Goal: Task Accomplishment & Management: Use online tool/utility

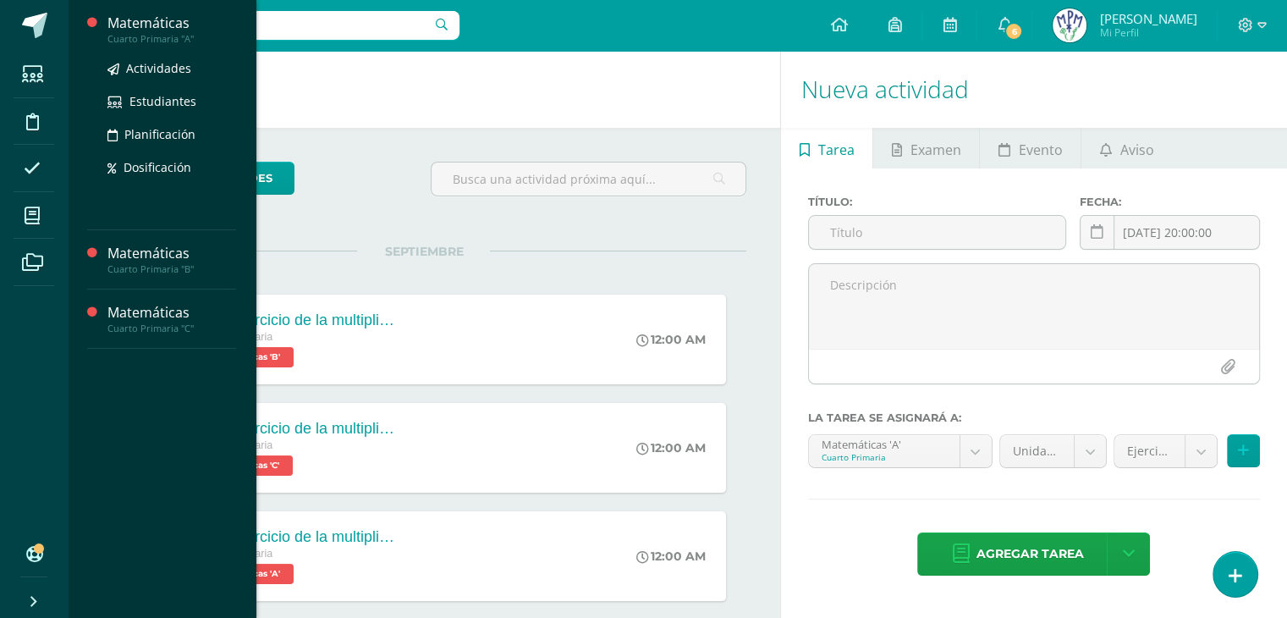
click at [169, 30] on div "Matemáticas" at bounding box center [171, 23] width 129 height 19
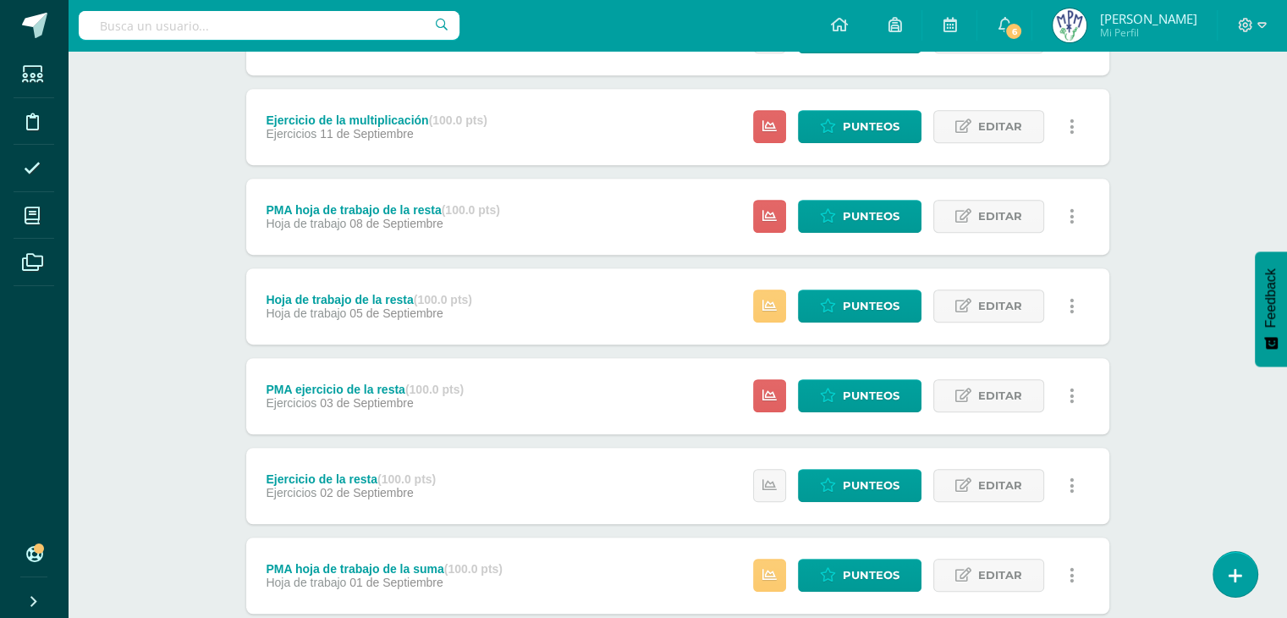
scroll to position [968, 0]
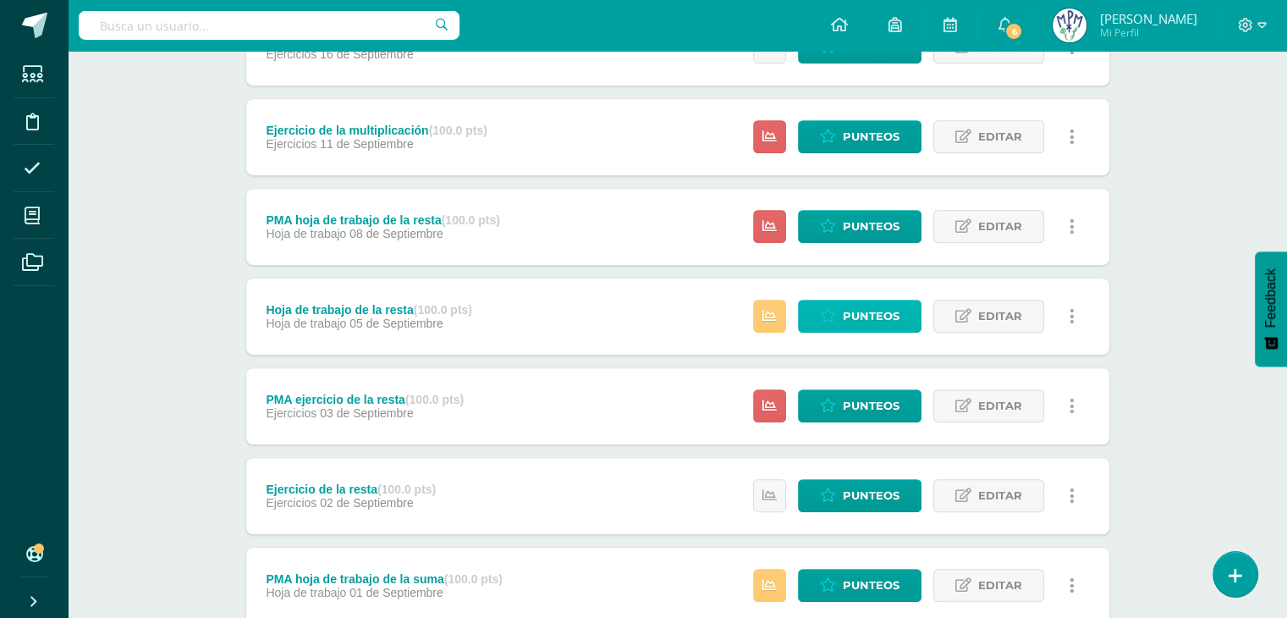
click at [870, 311] on span "Punteos" at bounding box center [871, 315] width 57 height 31
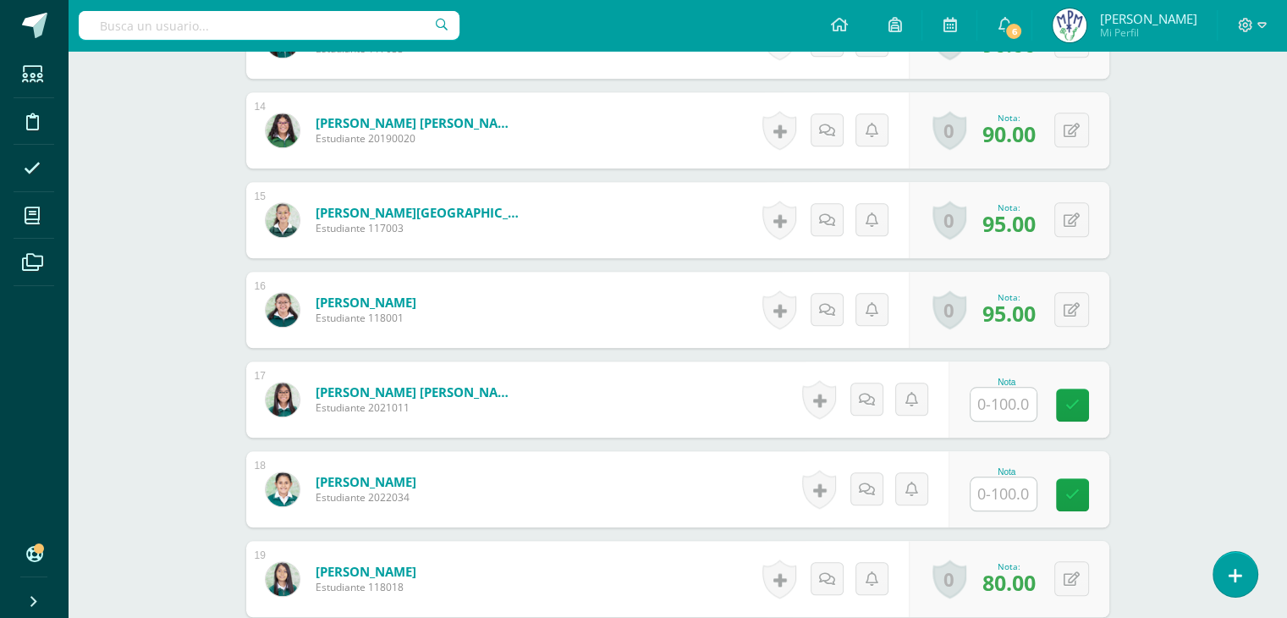
scroll to position [1690, 0]
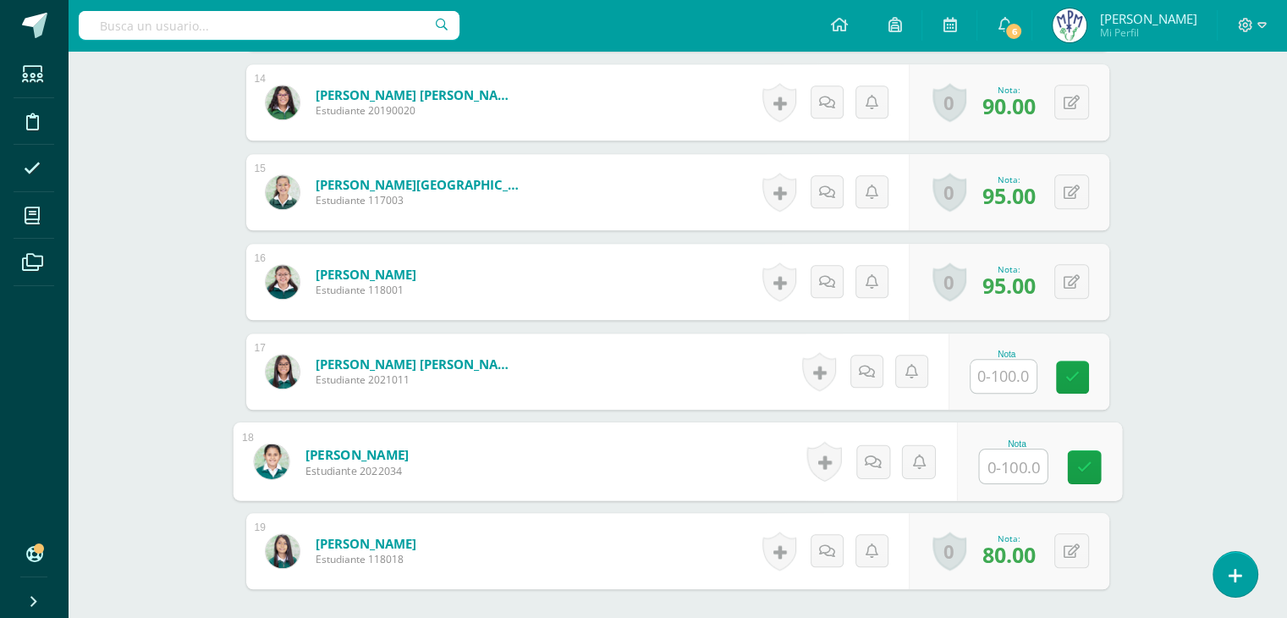
click at [1000, 455] on input "text" at bounding box center [1013, 466] width 68 height 34
type input "70"
click at [1093, 477] on link at bounding box center [1084, 467] width 34 height 34
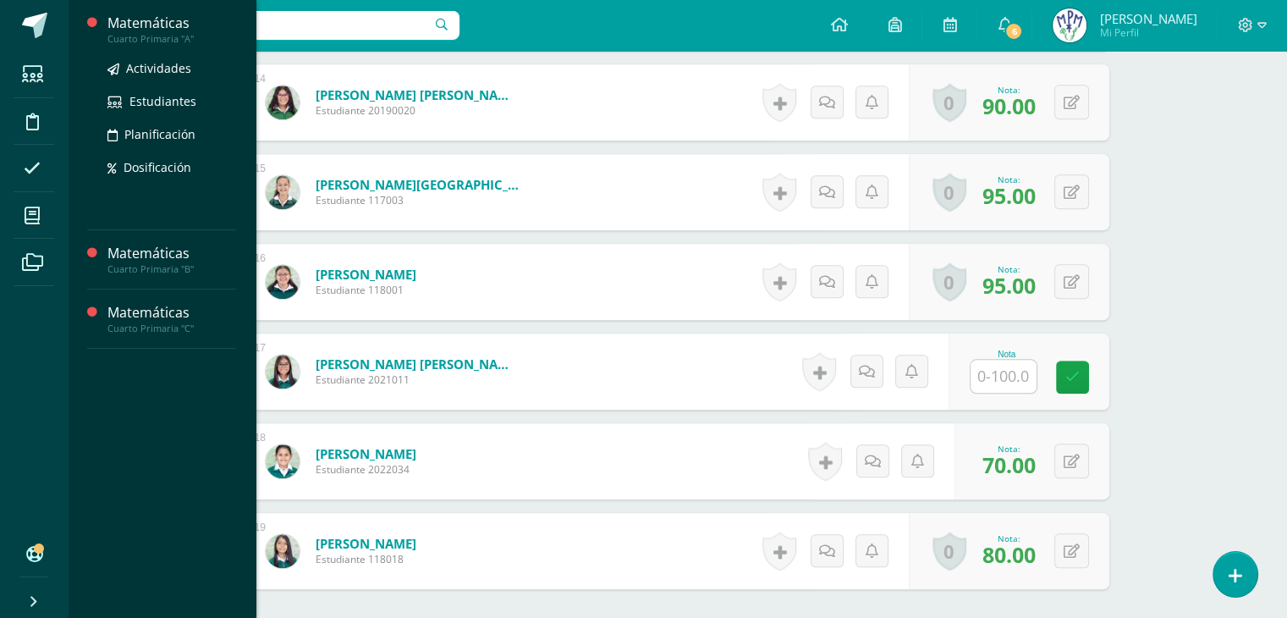
click at [156, 26] on div "Matemáticas" at bounding box center [171, 23] width 129 height 19
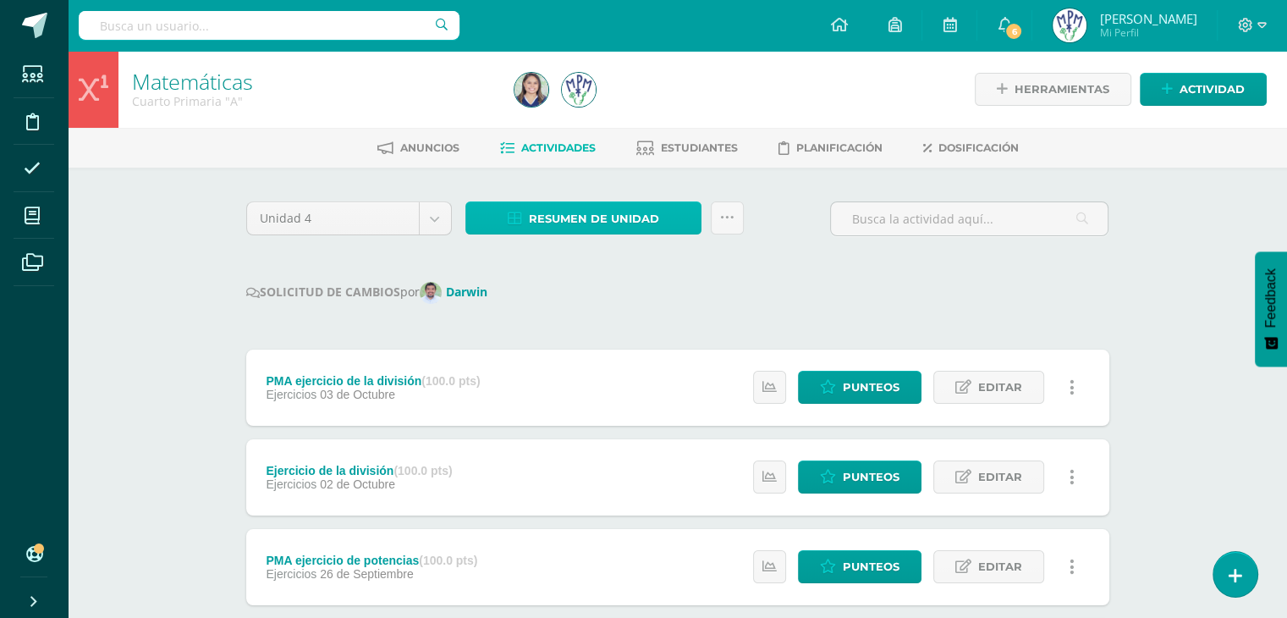
click at [602, 221] on span "Resumen de unidad" at bounding box center [594, 218] width 130 height 31
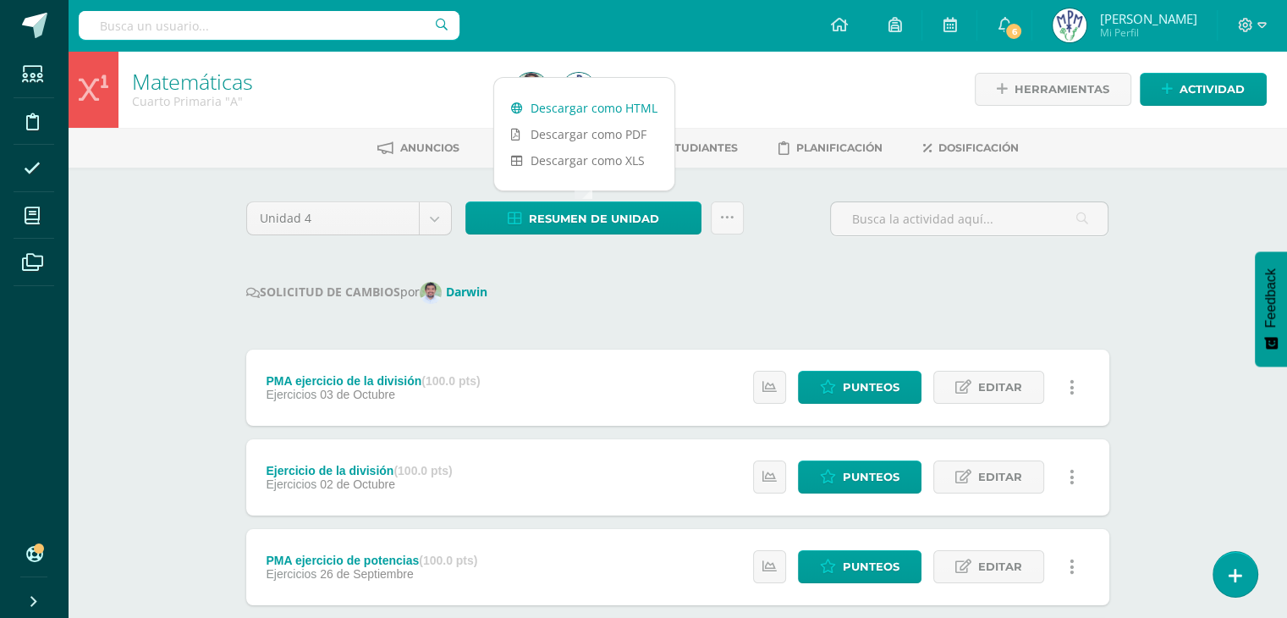
click at [640, 106] on link "Descargar como HTML" at bounding box center [584, 108] width 180 height 26
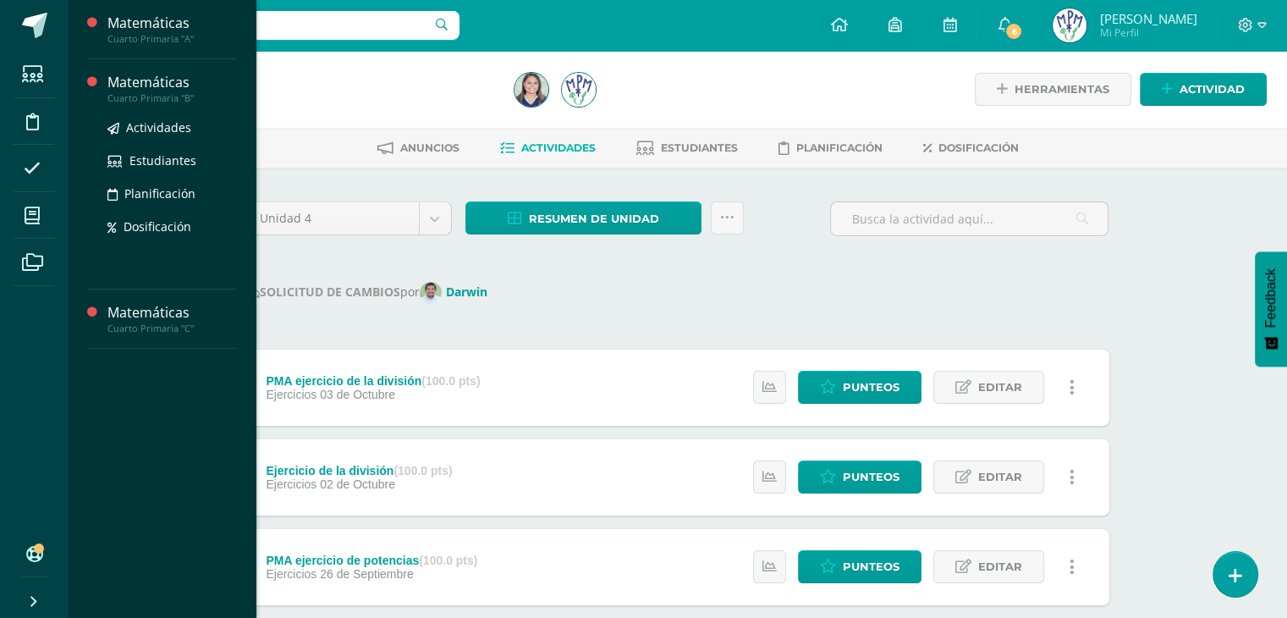
click at [161, 82] on div "Matemáticas" at bounding box center [171, 82] width 129 height 19
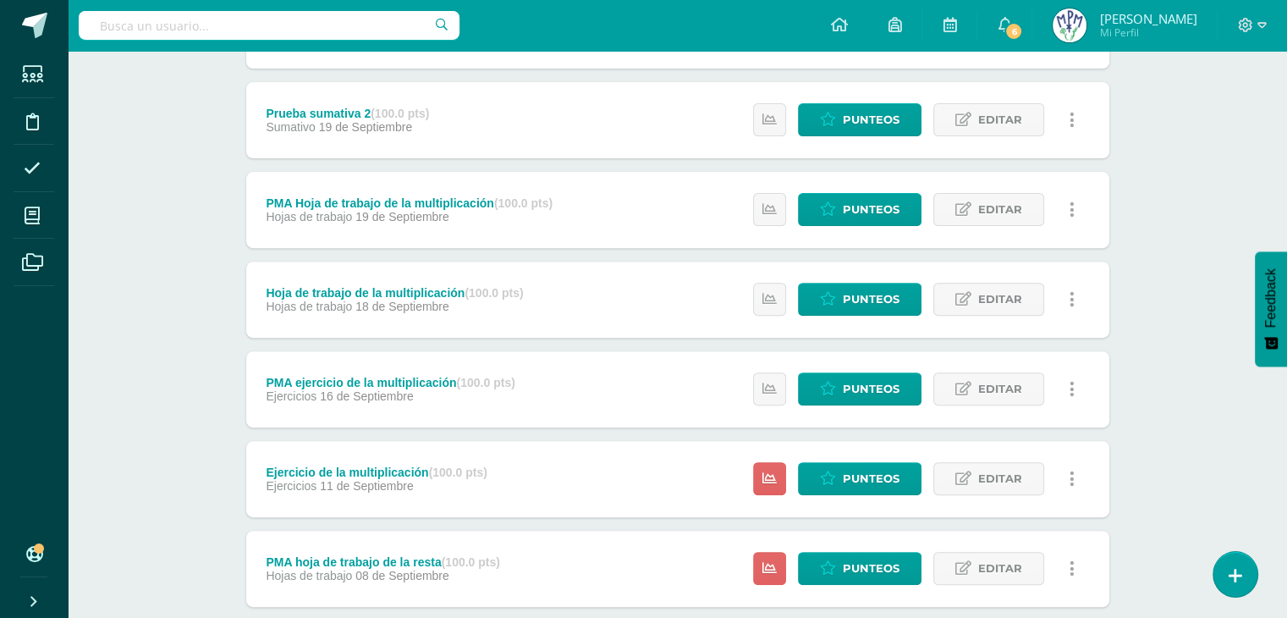
scroll to position [654, 0]
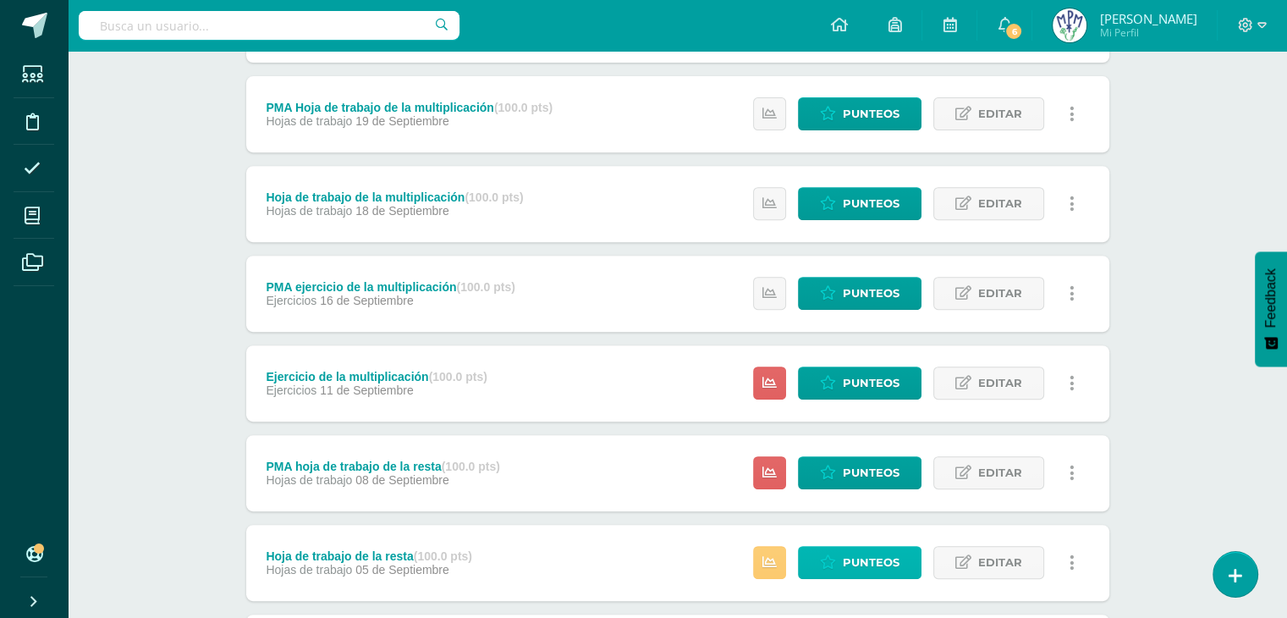
click at [883, 560] on span "Punteos" at bounding box center [871, 562] width 57 height 31
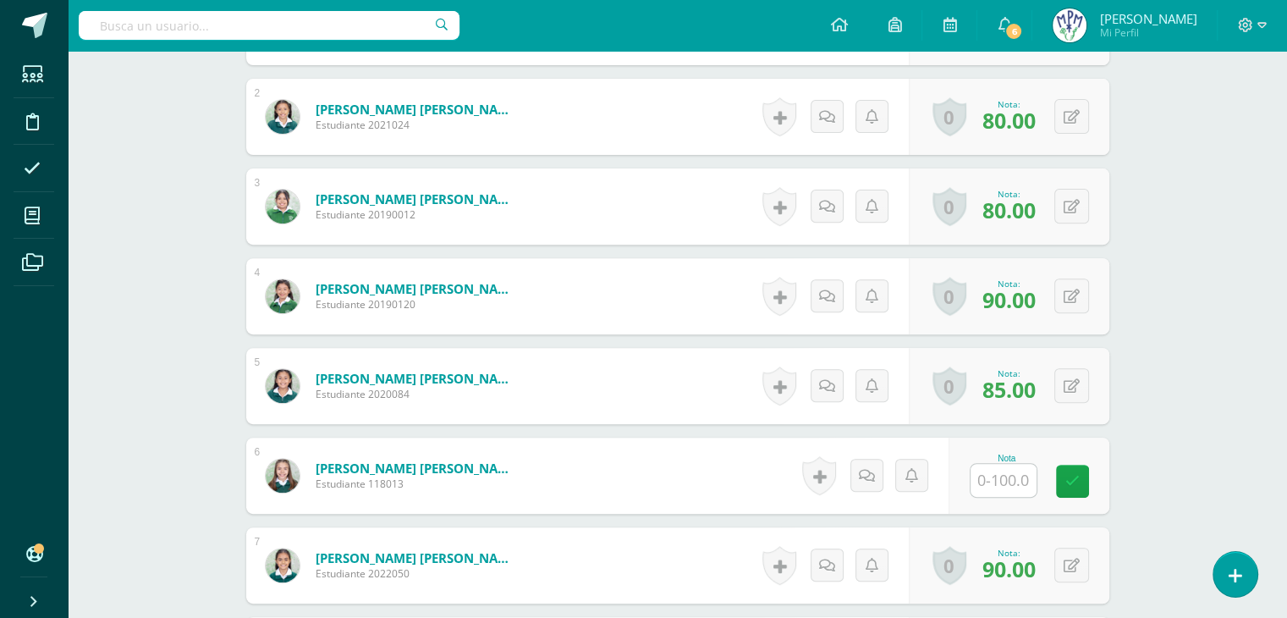
scroll to position [627, 0]
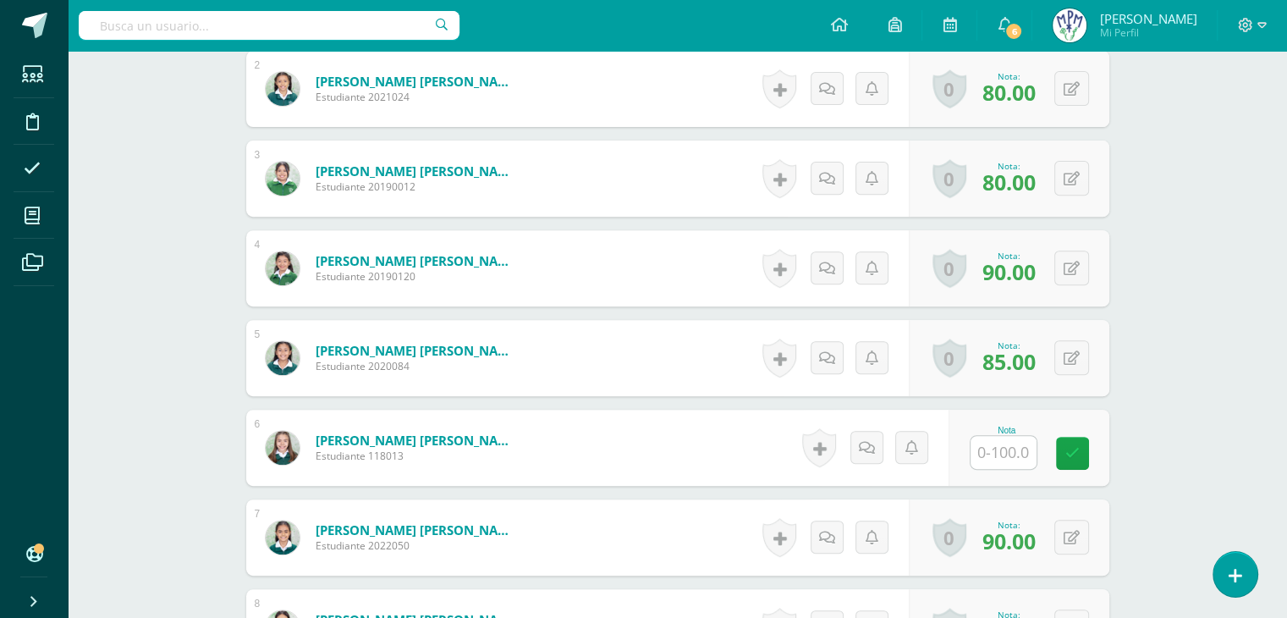
click at [989, 449] on input "text" at bounding box center [1004, 452] width 66 height 33
type input "90"
click at [1088, 459] on link at bounding box center [1084, 454] width 34 height 34
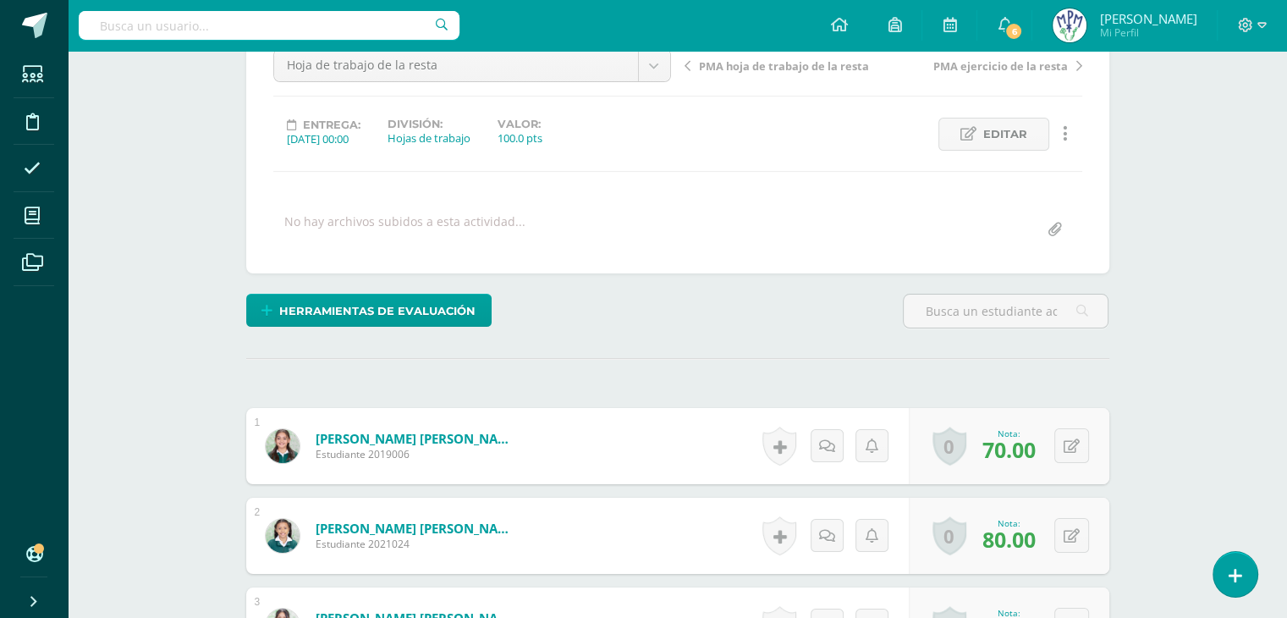
scroll to position [159, 0]
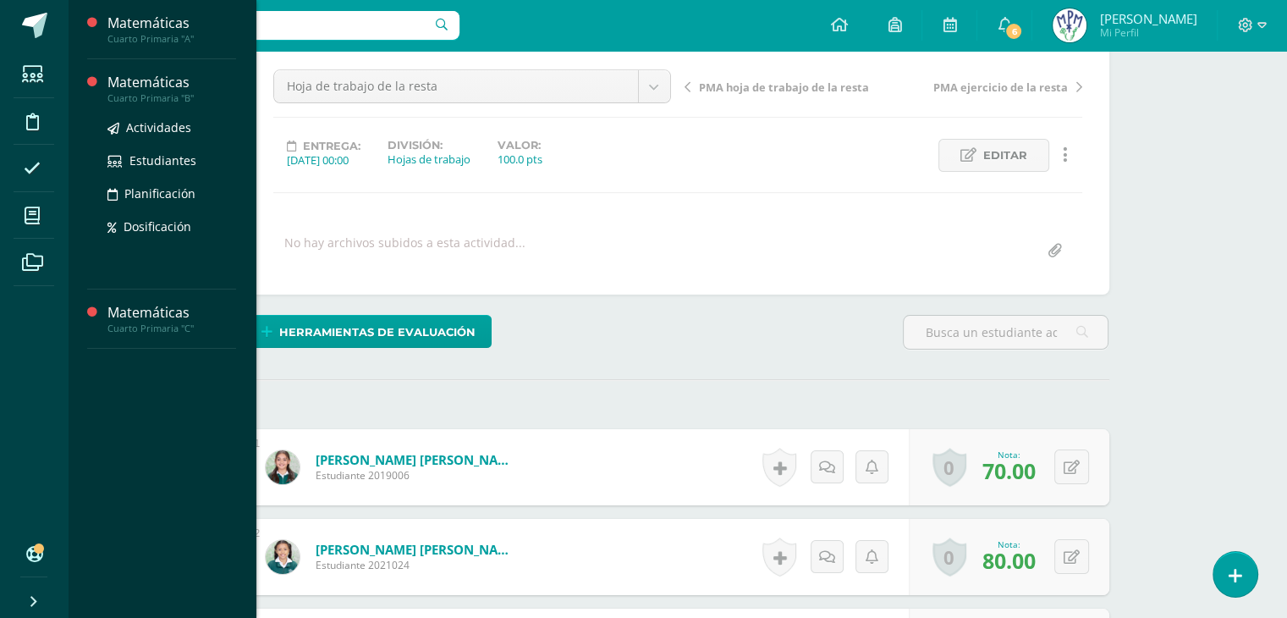
click at [142, 86] on div "Matemáticas" at bounding box center [171, 82] width 129 height 19
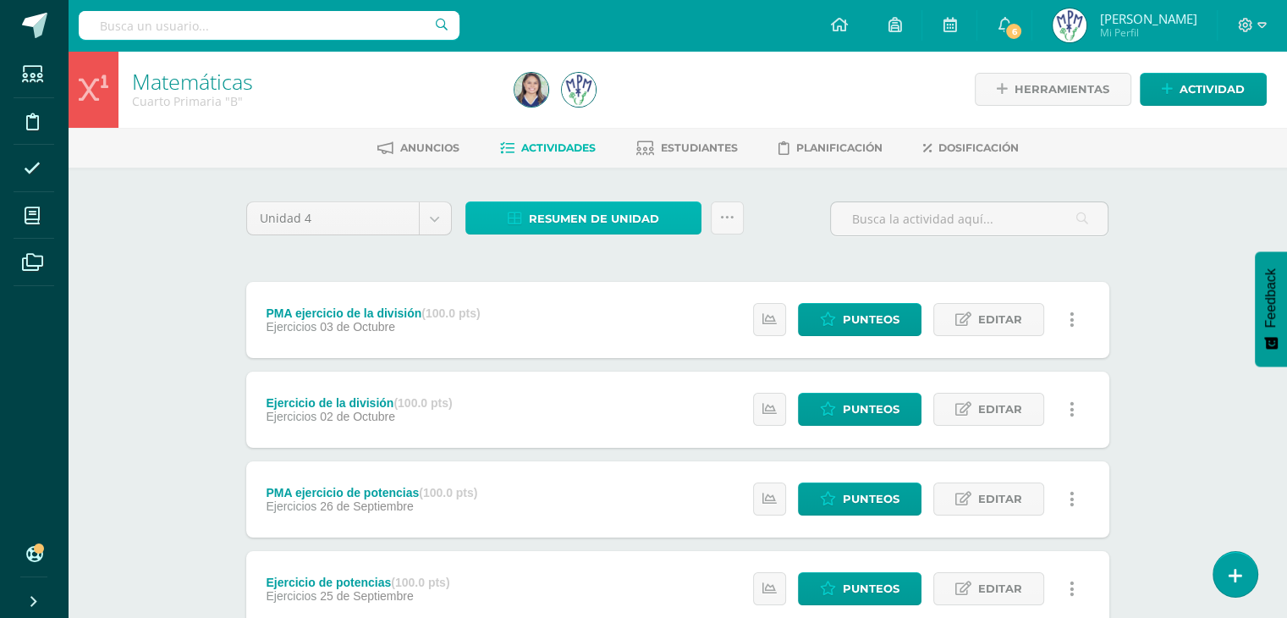
click at [603, 212] on span "Resumen de unidad" at bounding box center [594, 218] width 130 height 31
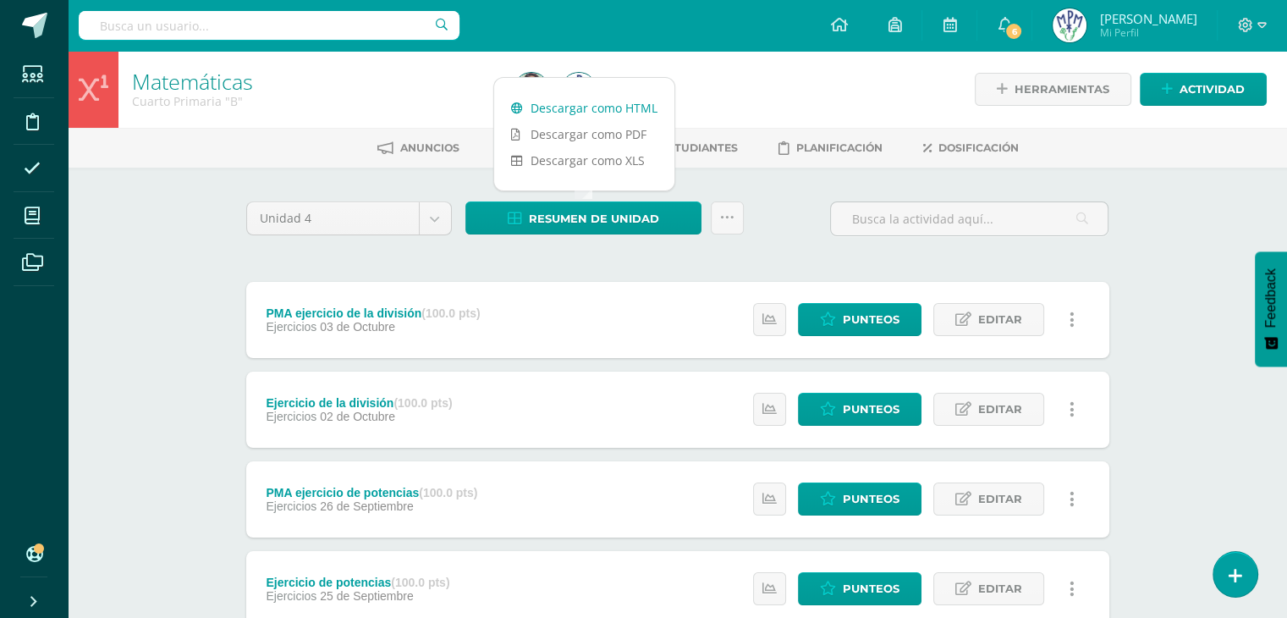
click at [623, 108] on link "Descargar como HTML" at bounding box center [584, 108] width 180 height 26
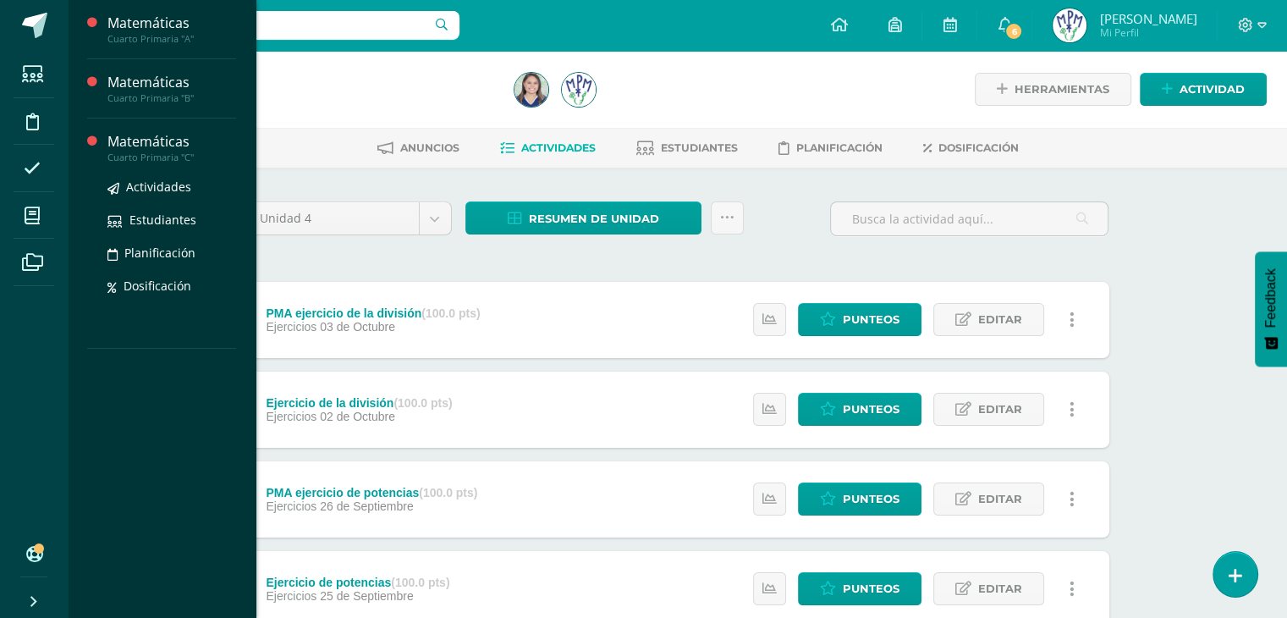
click at [139, 135] on div "Matemáticas" at bounding box center [171, 141] width 129 height 19
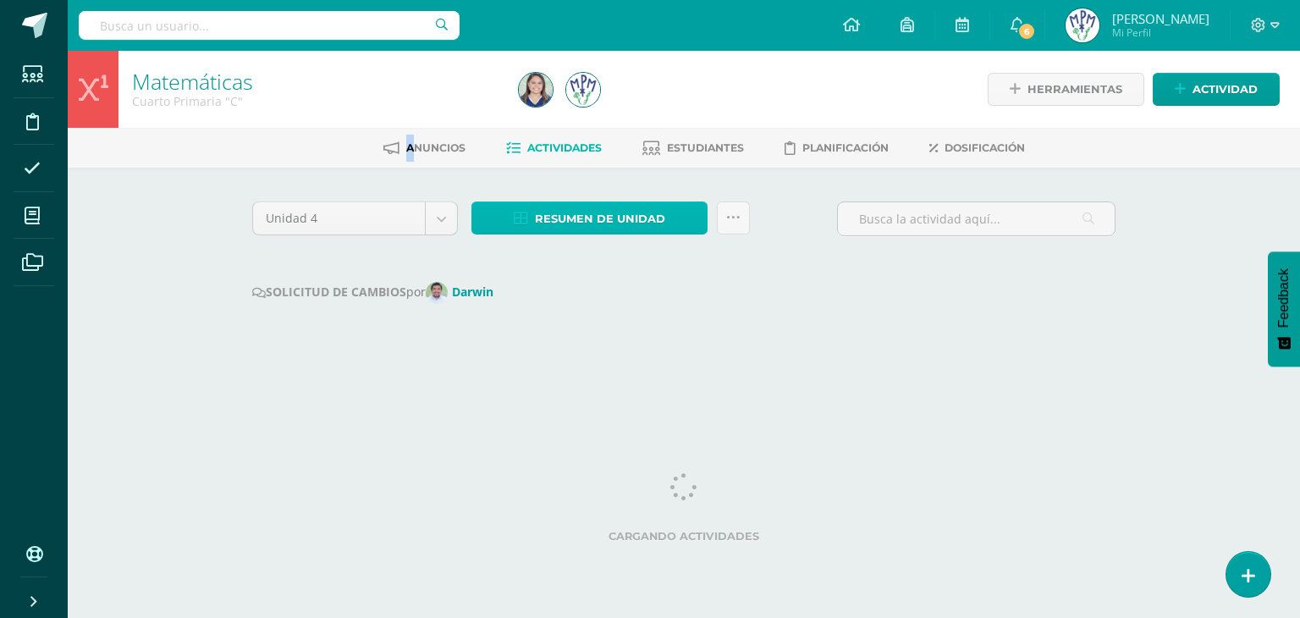
click at [606, 218] on span "Resumen de unidad" at bounding box center [600, 218] width 130 height 31
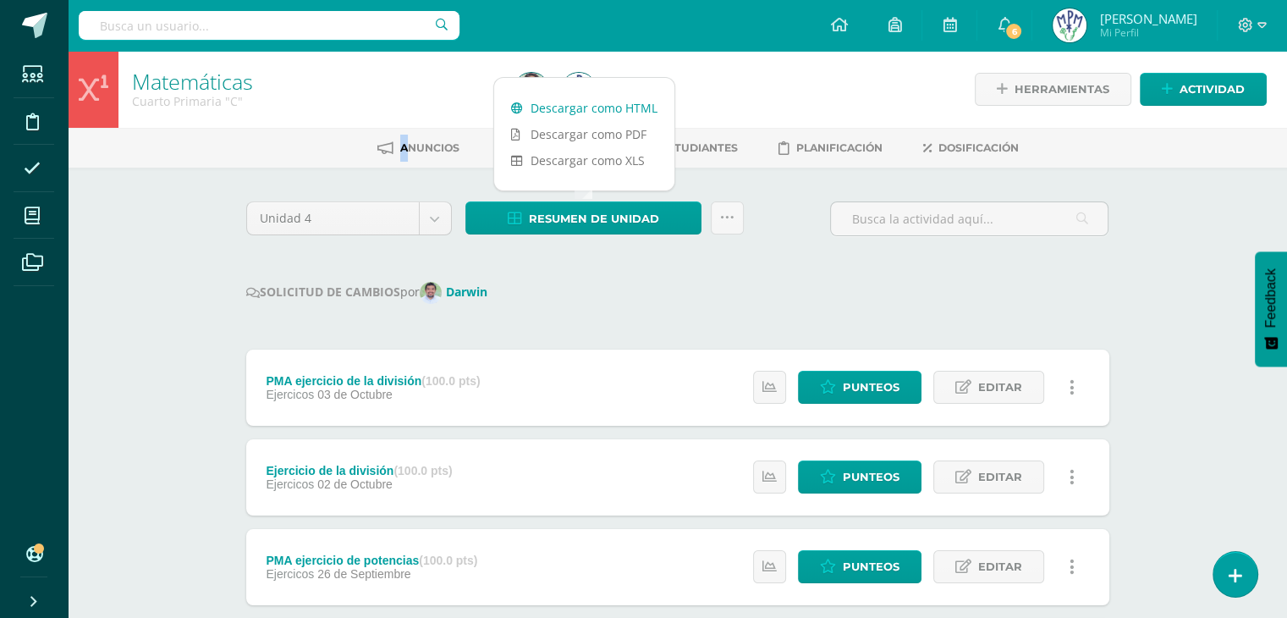
click at [630, 104] on link "Descargar como HTML" at bounding box center [584, 108] width 180 height 26
